Goal: Task Accomplishment & Management: Use online tool/utility

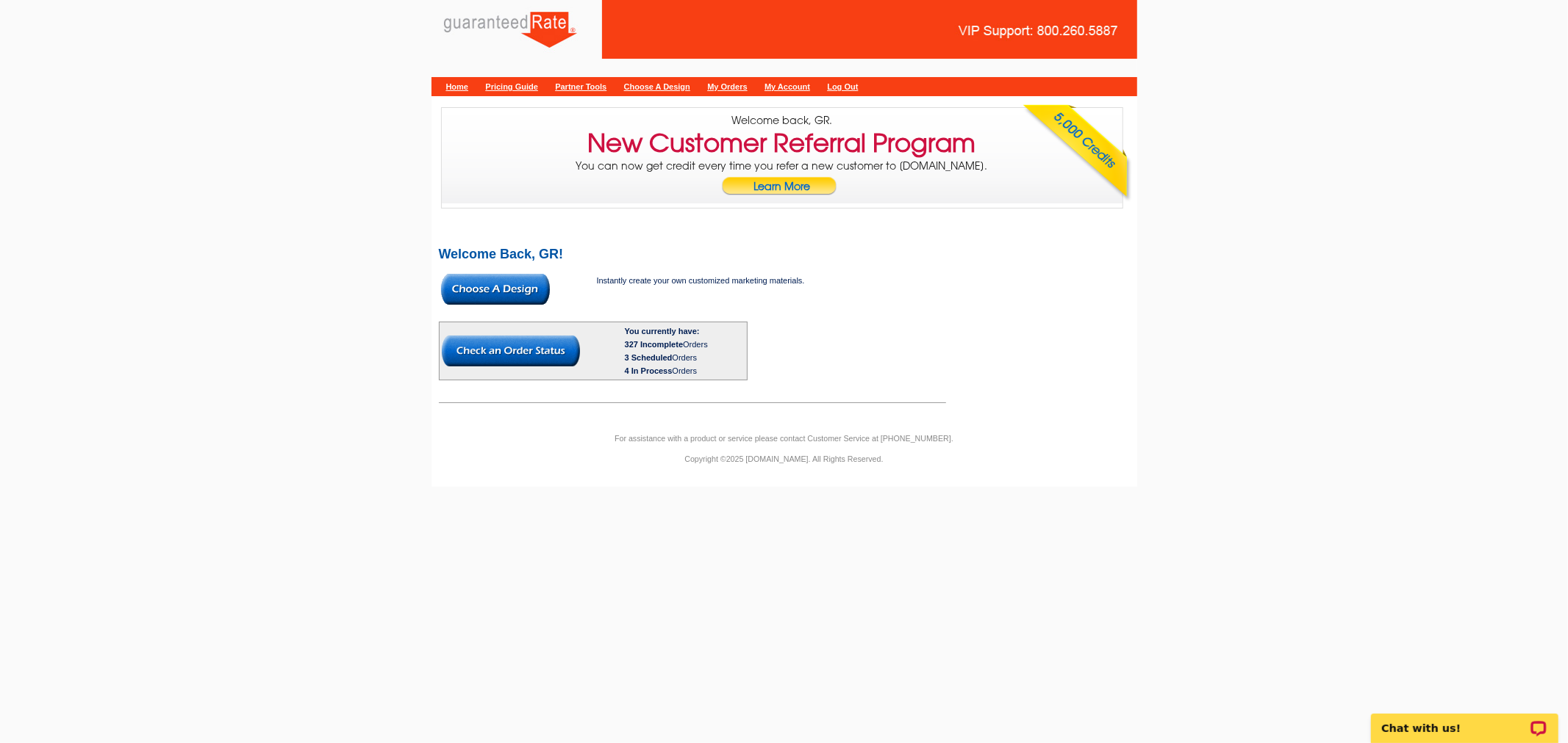
click at [524, 280] on img at bounding box center [495, 289] width 109 height 31
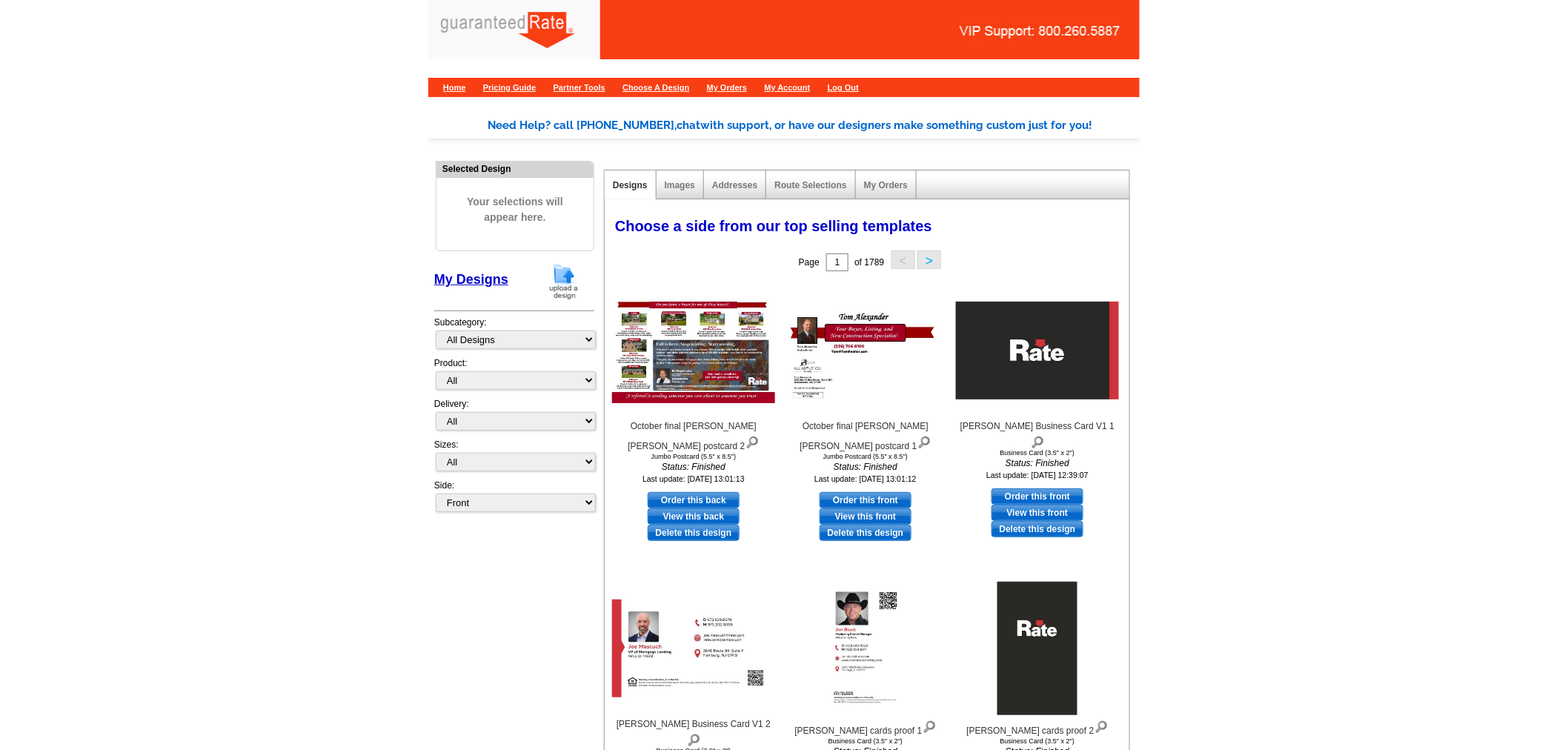
click at [565, 282] on img at bounding box center [563, 281] width 39 height 38
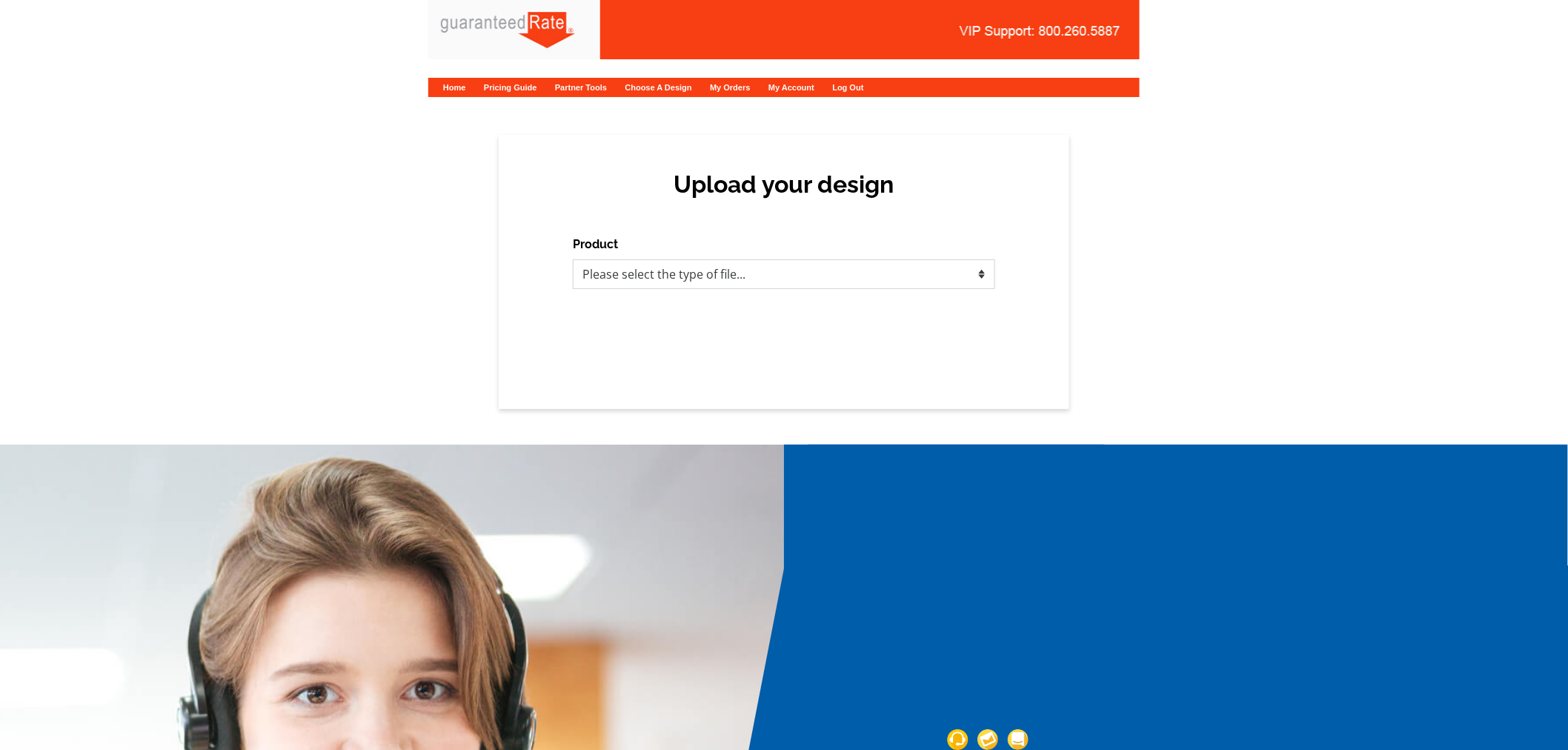
click at [661, 273] on select "Please select the type of file... Postcards Calendars Business Cards Letters an…" at bounding box center [784, 275] width 422 height 30
select select "1"
click at [573, 260] on select "Please select the type of file... Postcards Calendars Business Cards Letters an…" at bounding box center [784, 275] width 422 height 30
